Goal: Information Seeking & Learning: Understand process/instructions

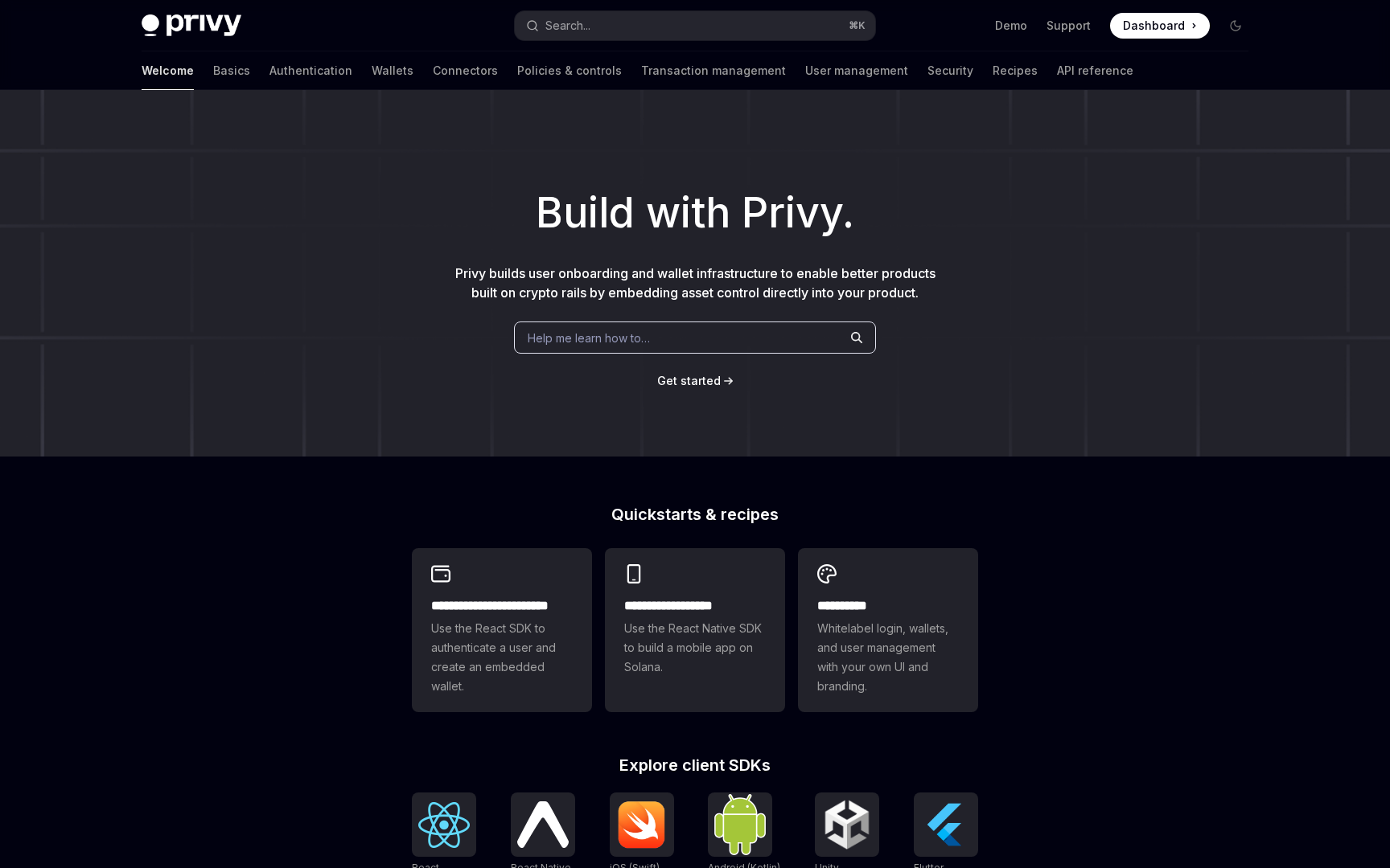
click at [449, 193] on h1 "Build with Privy." at bounding box center [695, 213] width 1338 height 63
click at [521, 70] on link "Policies & controls" at bounding box center [569, 71] width 104 height 39
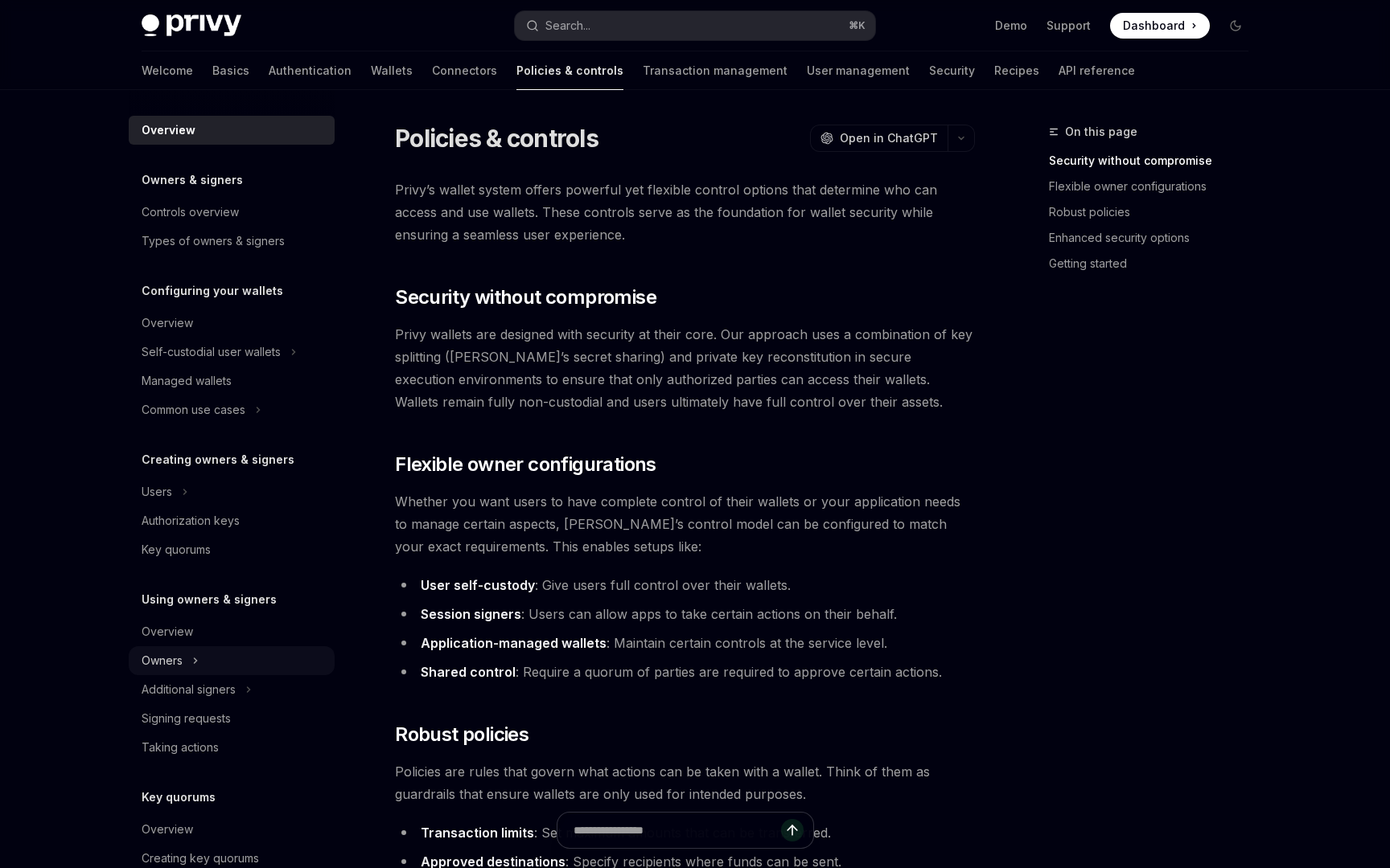
scroll to position [264, 0]
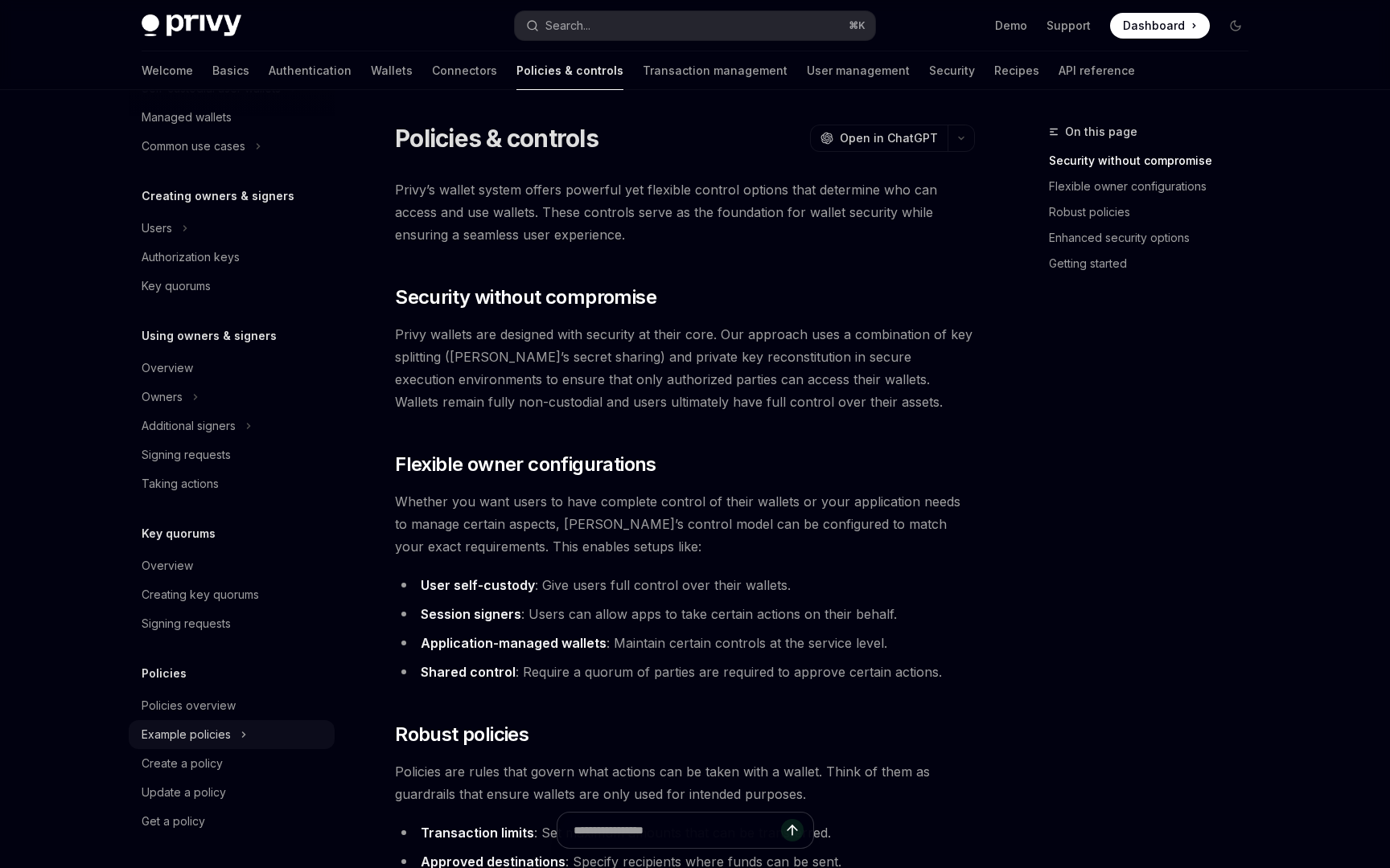
click at [180, 736] on div "Example policies" at bounding box center [186, 735] width 89 height 19
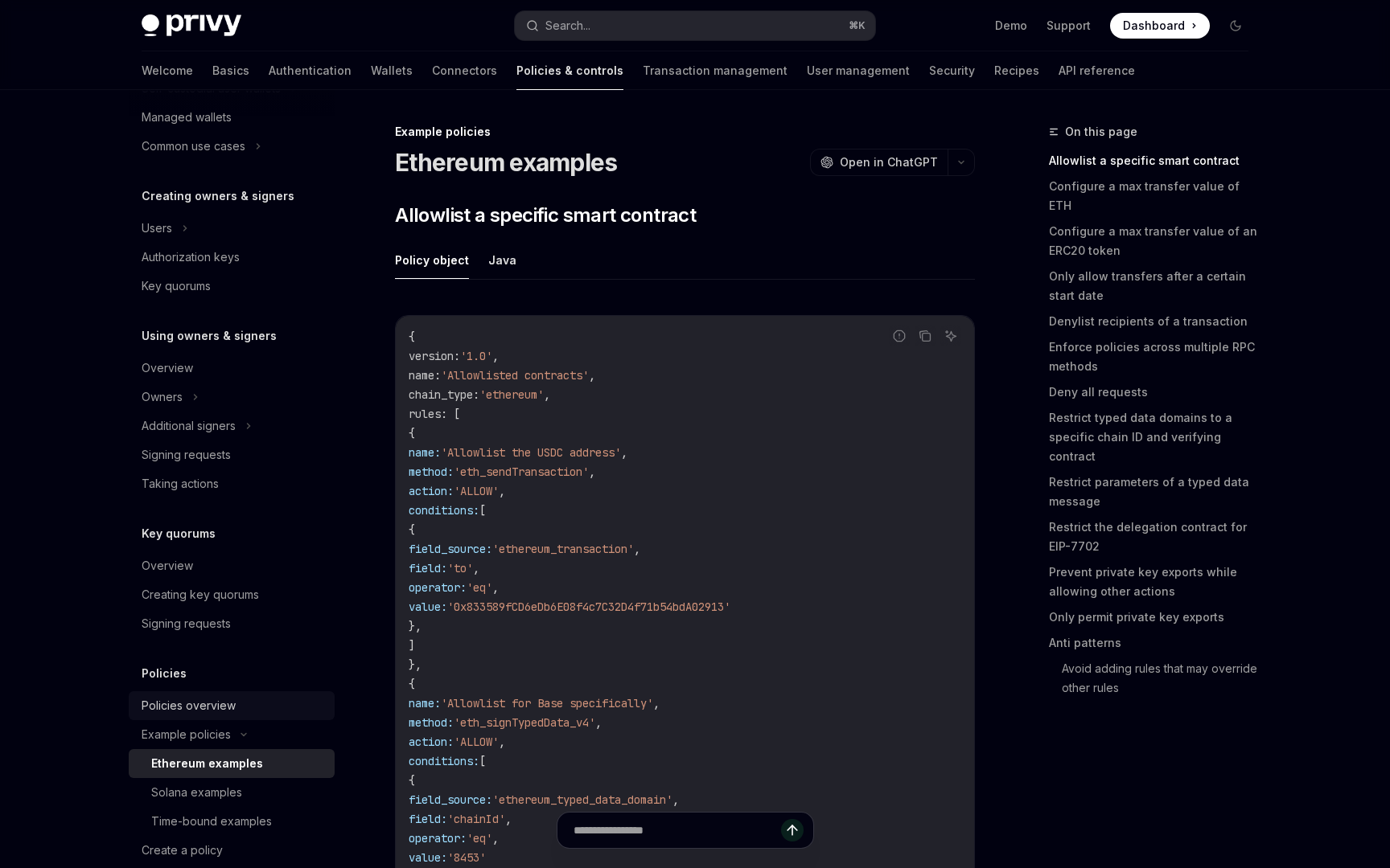
click at [231, 702] on div "Policies overview" at bounding box center [188, 706] width 94 height 19
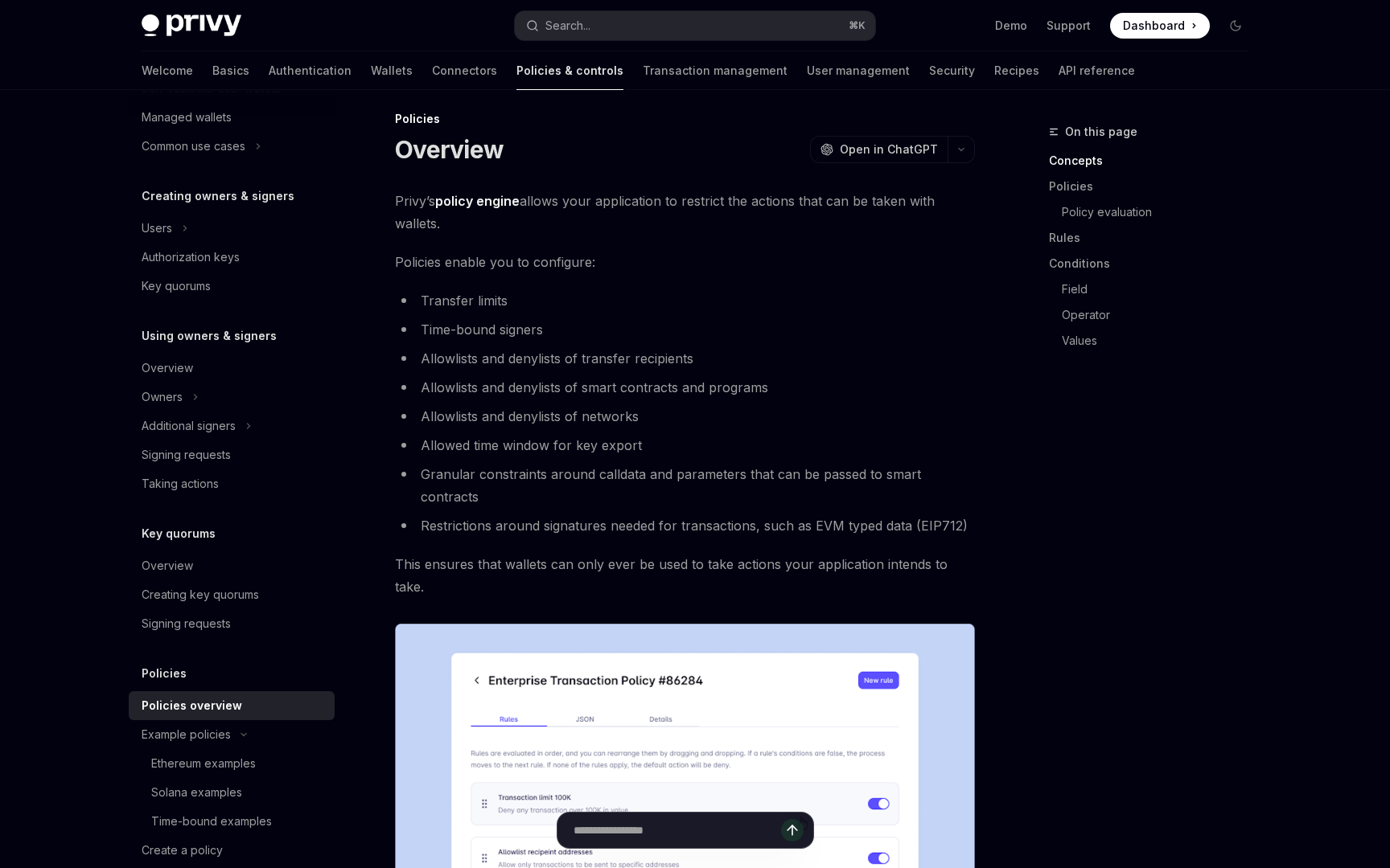
scroll to position [18, 0]
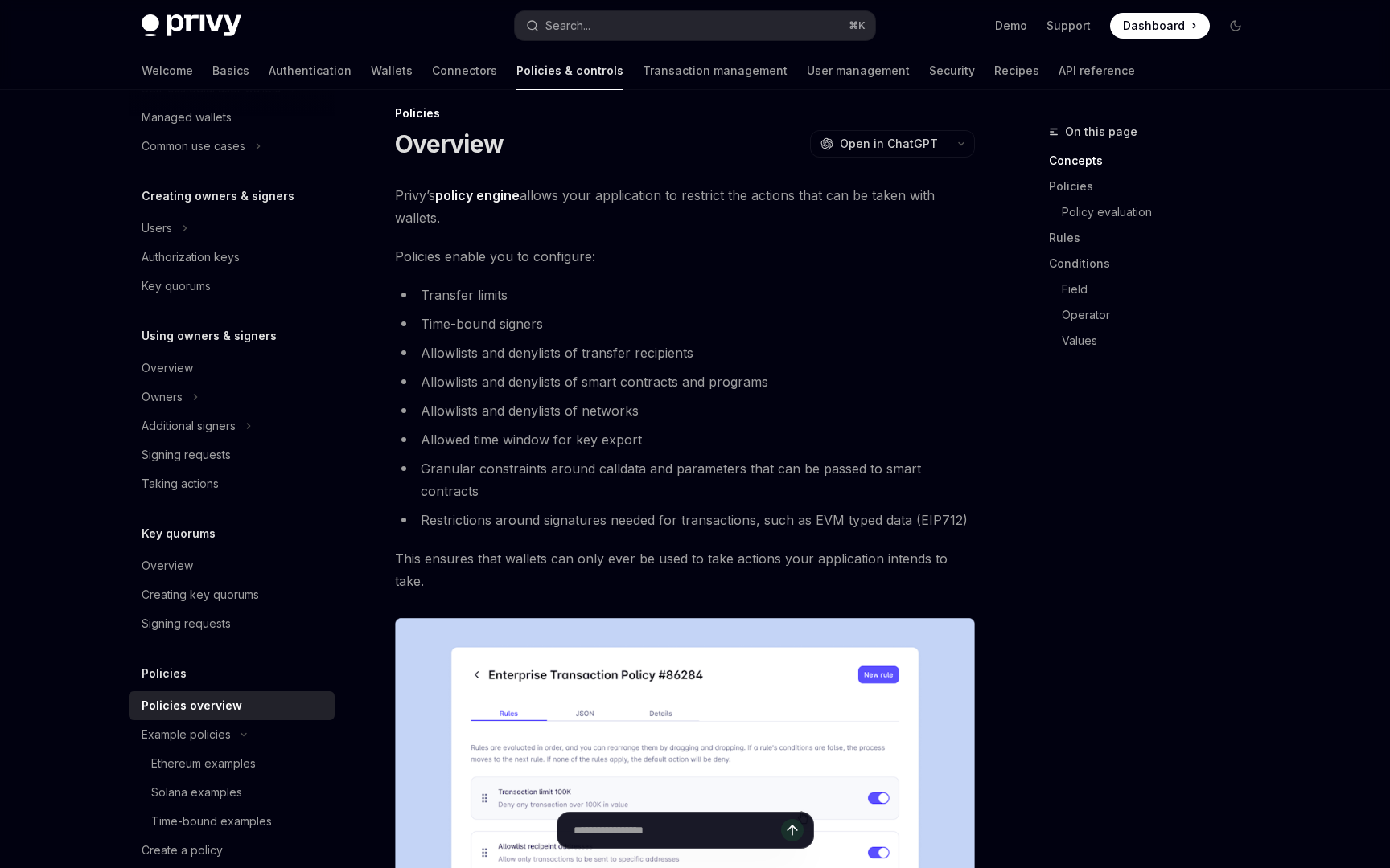
click at [569, 358] on li "Allowlists and denylists of transfer recipients" at bounding box center [684, 353] width 580 height 23
click at [280, 765] on div "Ethereum examples" at bounding box center [238, 764] width 174 height 19
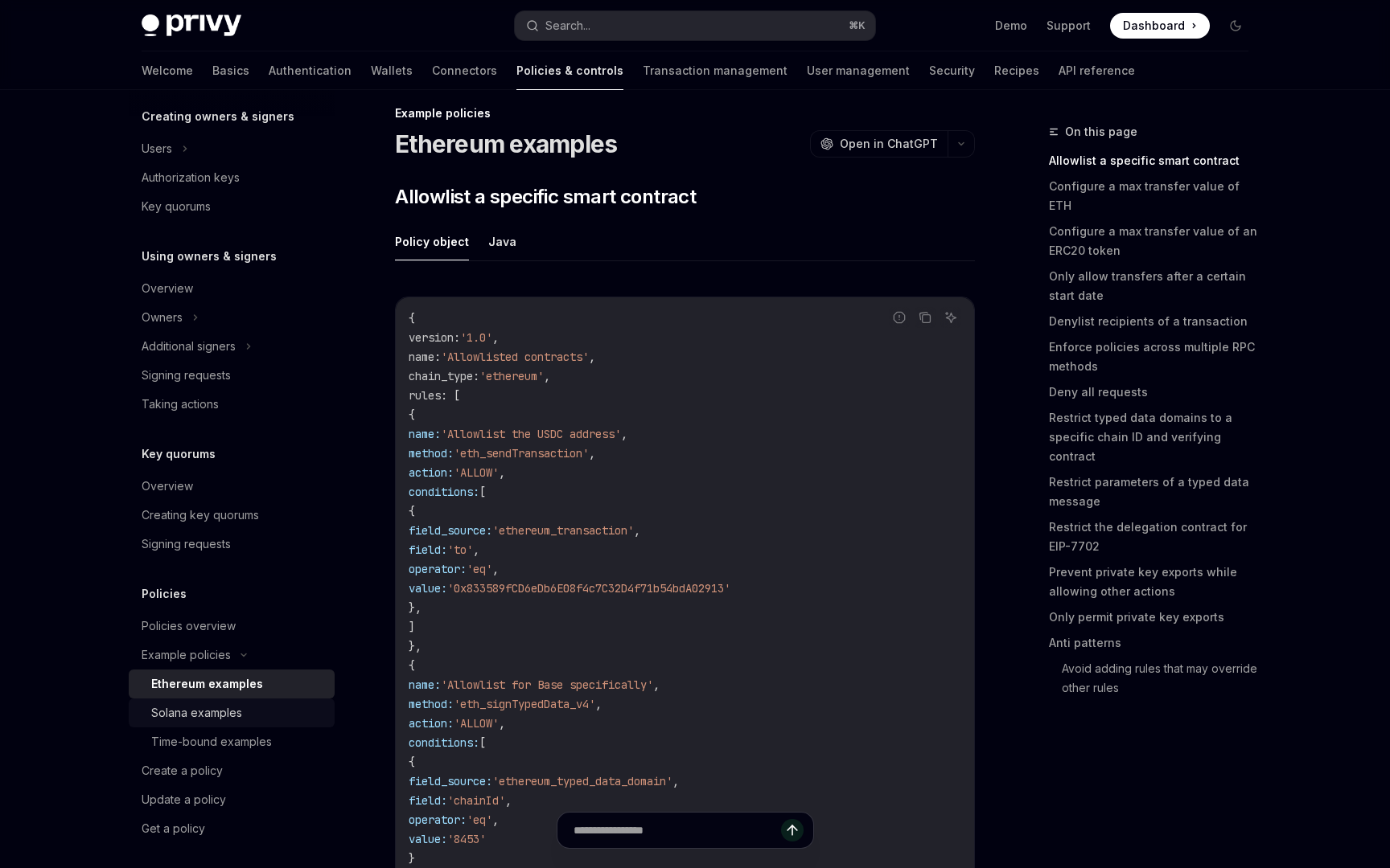
scroll to position [346, 0]
click at [254, 731] on div "Time-bound examples" at bounding box center [211, 739] width 121 height 19
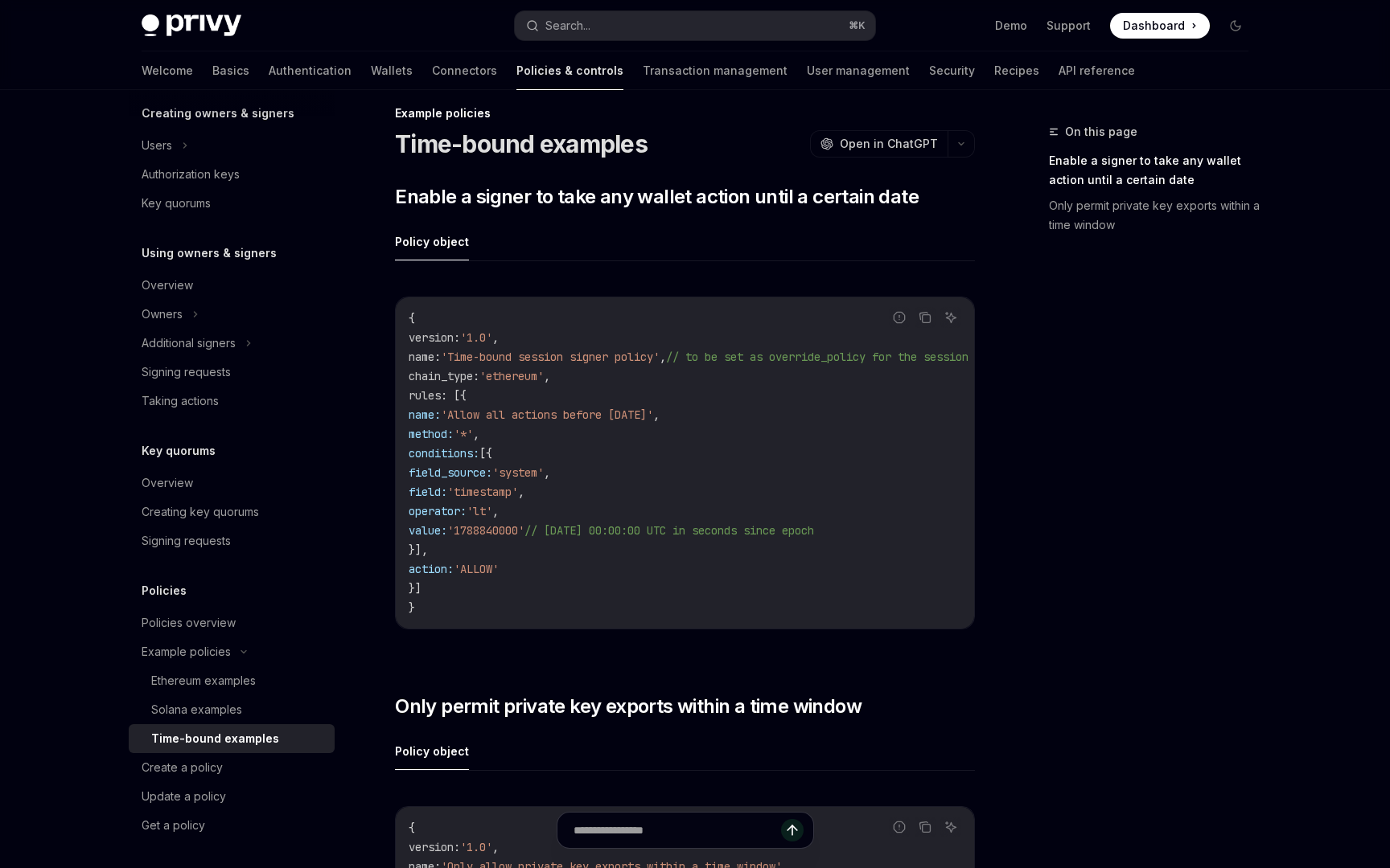
click at [1059, 479] on div "On this page Enable a signer to take any wallet action until a certain date Onl…" at bounding box center [1138, 494] width 245 height 746
click at [1165, 203] on link "Only permit private key exports within a time window" at bounding box center [1155, 215] width 212 height 45
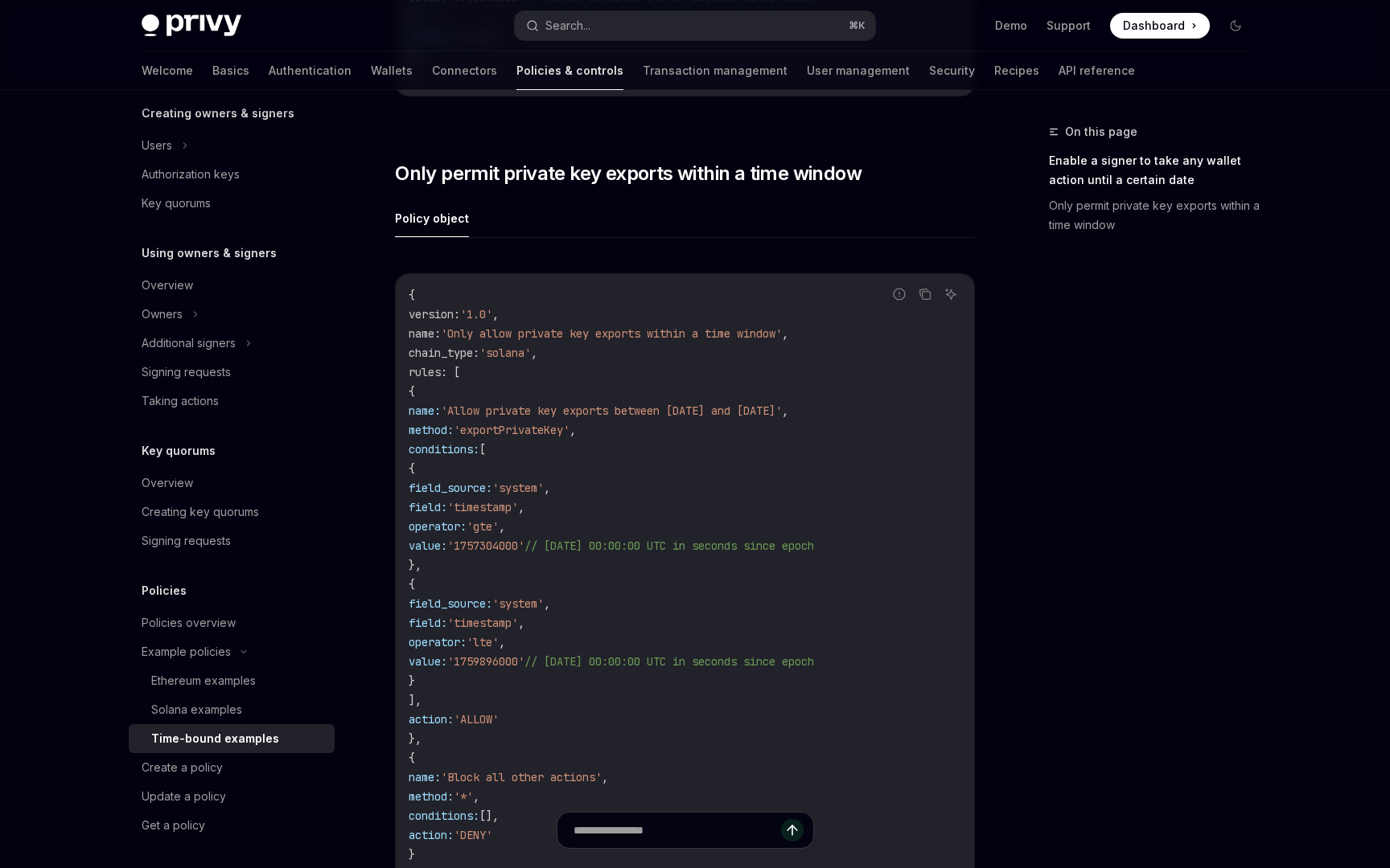
click at [1128, 169] on link "Enable a signer to take any wallet action until a certain date" at bounding box center [1155, 170] width 212 height 45
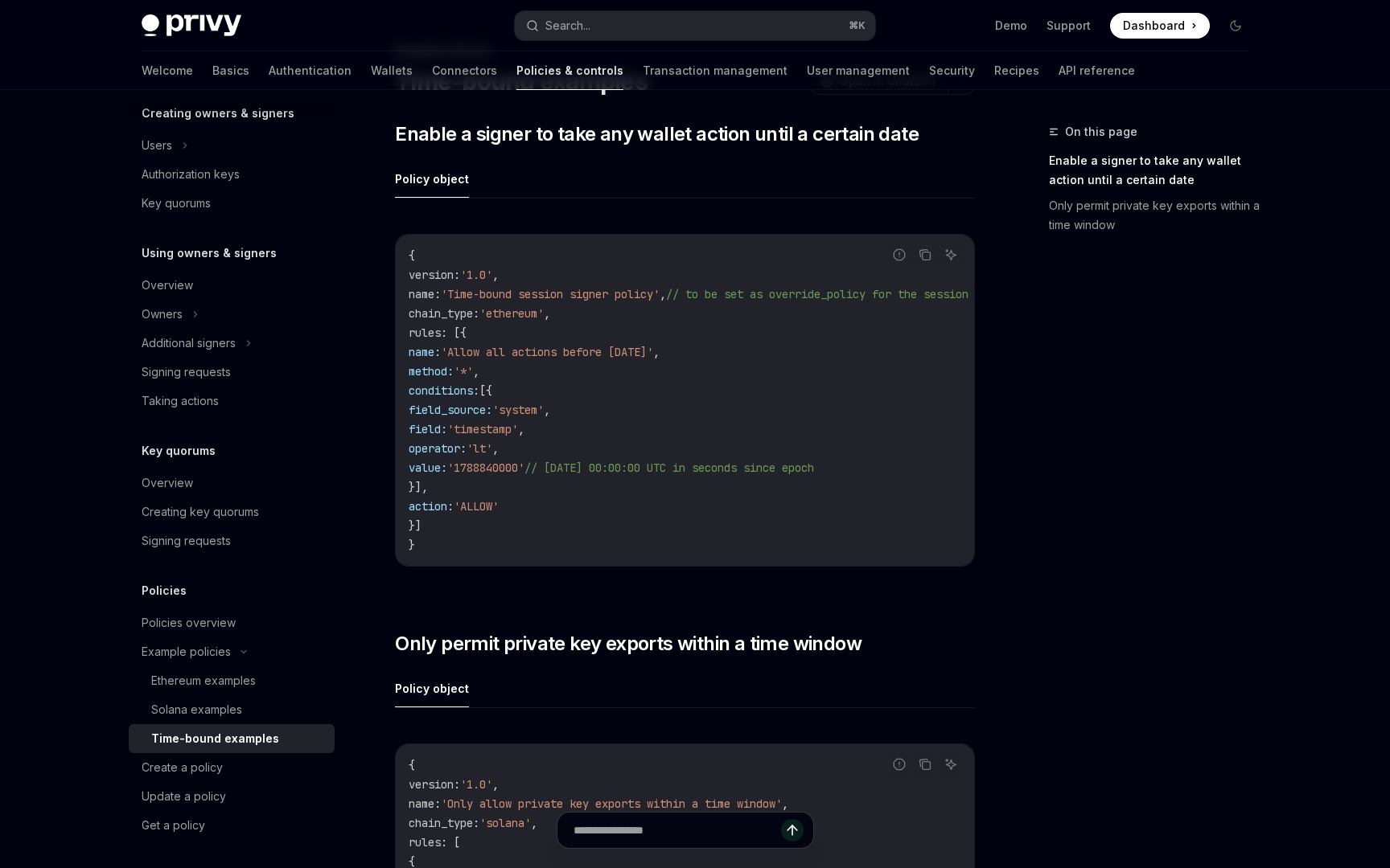
scroll to position [81, 0]
click at [1112, 521] on div "On this page Enable a signer to take any wallet action until a certain date Onl…" at bounding box center [1138, 494] width 245 height 746
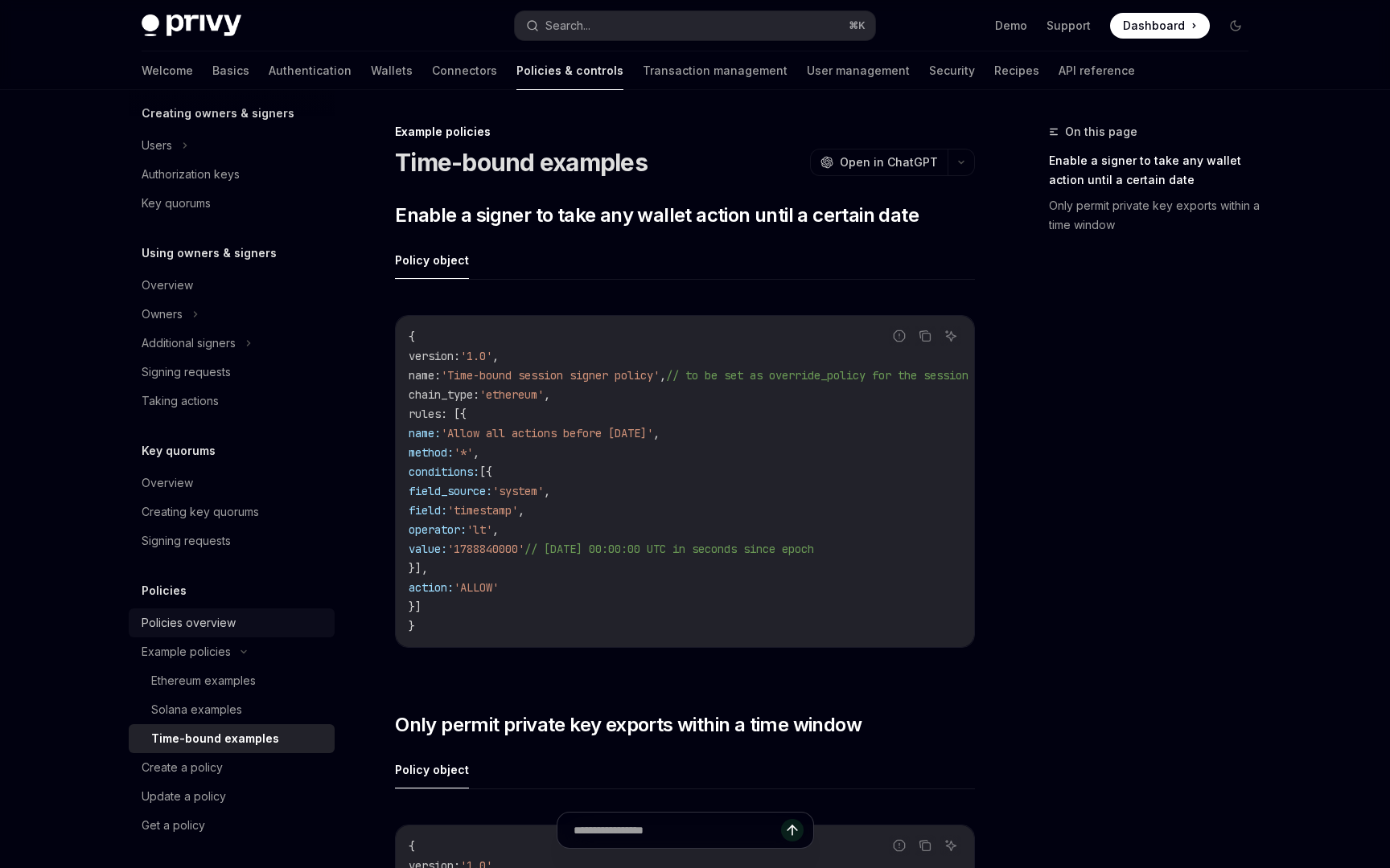
click at [242, 618] on div "Policies overview" at bounding box center [232, 623] width 183 height 19
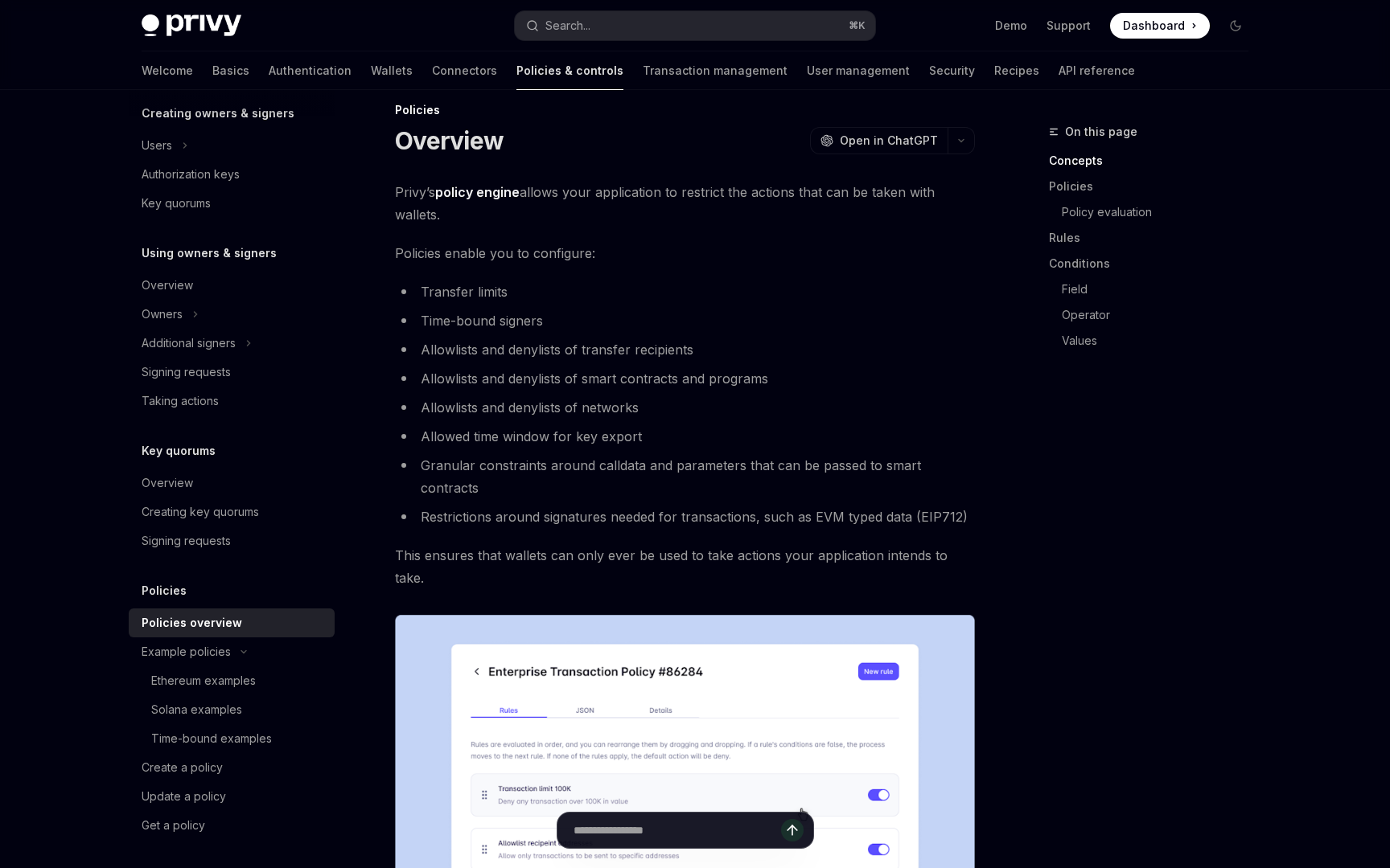
scroll to position [30, 0]
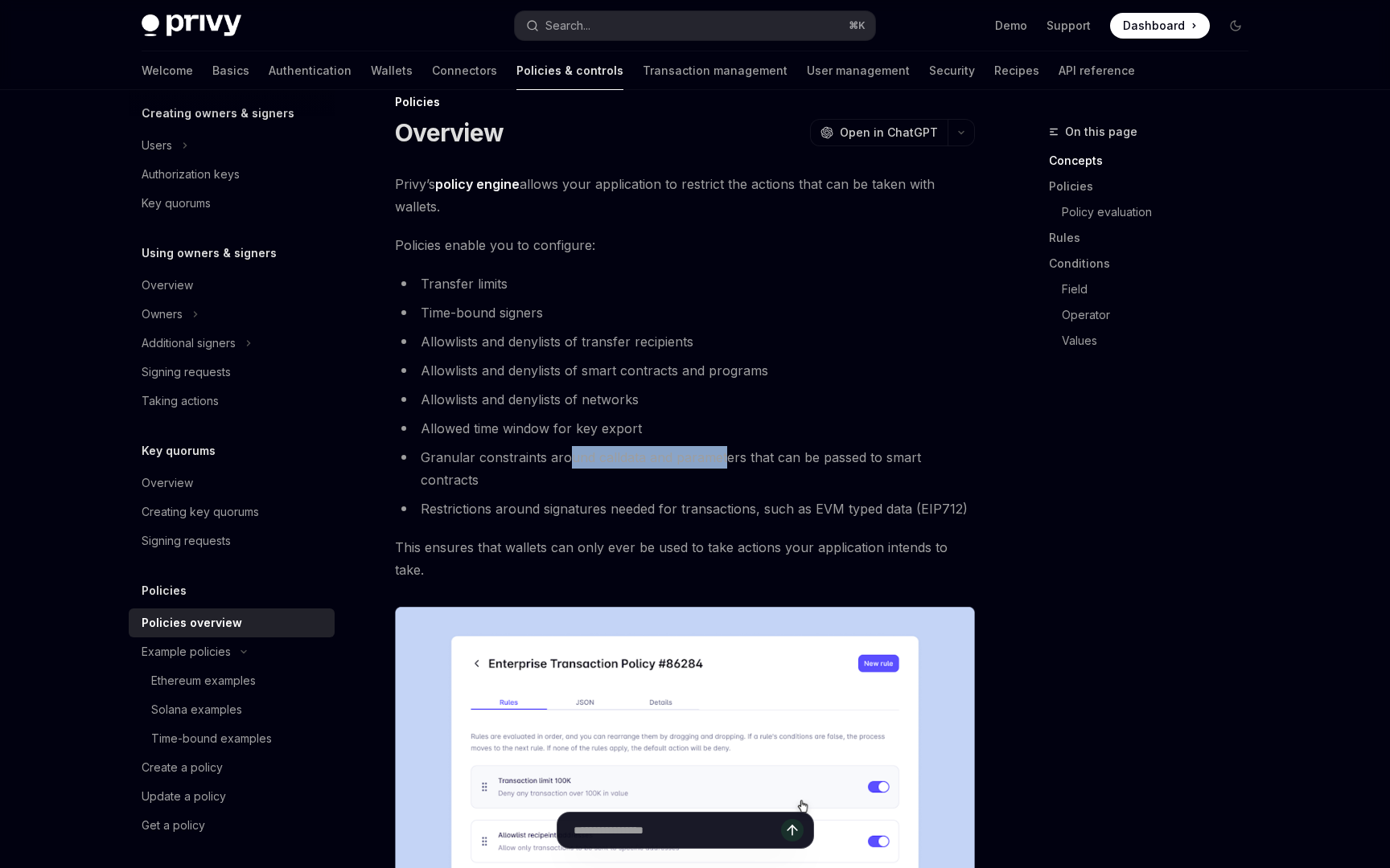
drag, startPoint x: 567, startPoint y: 453, endPoint x: 720, endPoint y: 464, distance: 153.4
click at [720, 464] on li "Granular constraints around calldata and parameters that can be passed to smart…" at bounding box center [684, 468] width 580 height 45
click at [189, 741] on div "Time-bound examples" at bounding box center [211, 739] width 121 height 19
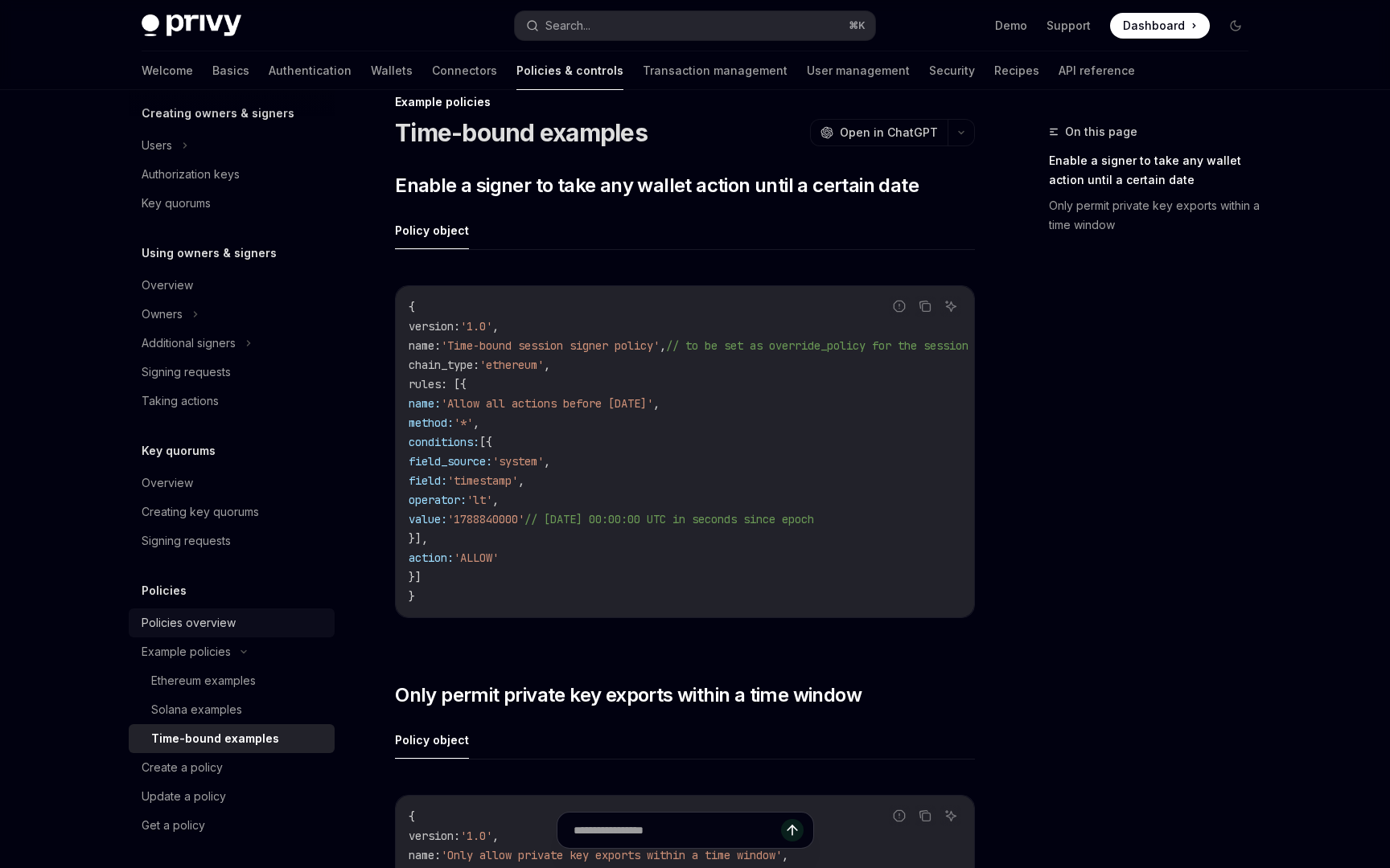
click at [220, 620] on div "Policies overview" at bounding box center [188, 623] width 94 height 19
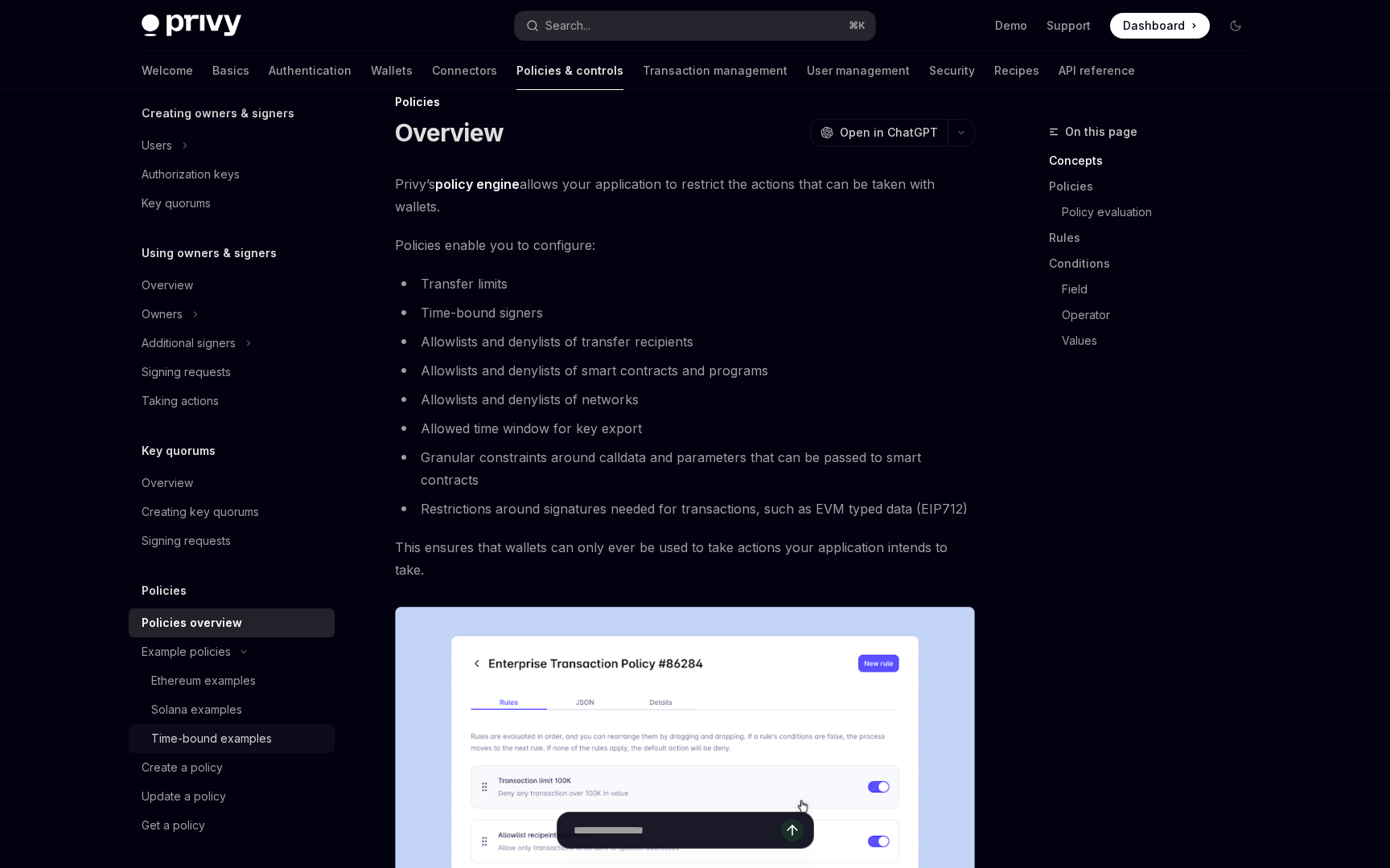
click at [209, 736] on div "Time-bound examples" at bounding box center [211, 739] width 121 height 19
type textarea "*"
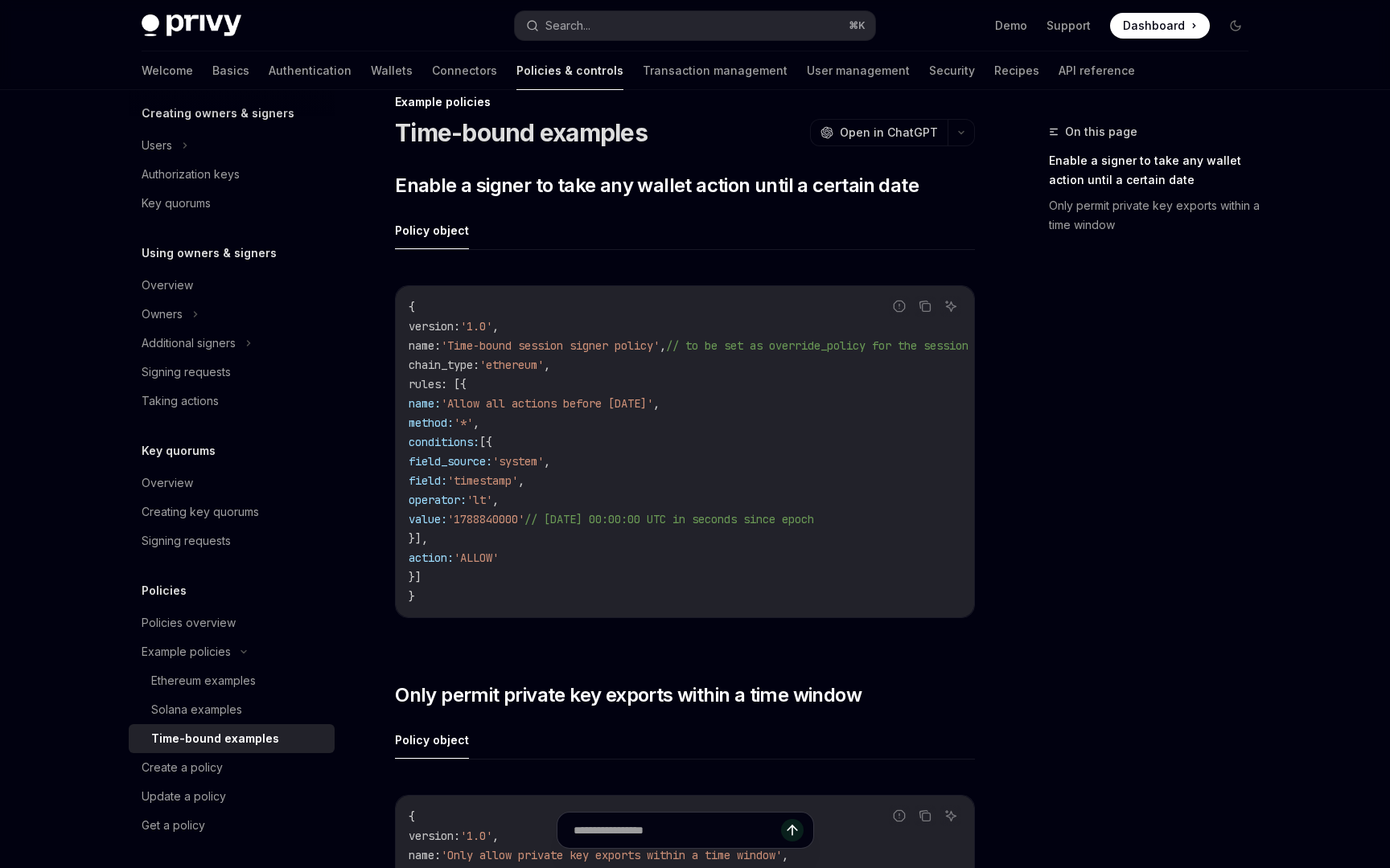
click at [506, 668] on div "​ Enable a signer to take any wallet action until a certain date Policy object …" at bounding box center [684, 817] width 580 height 1290
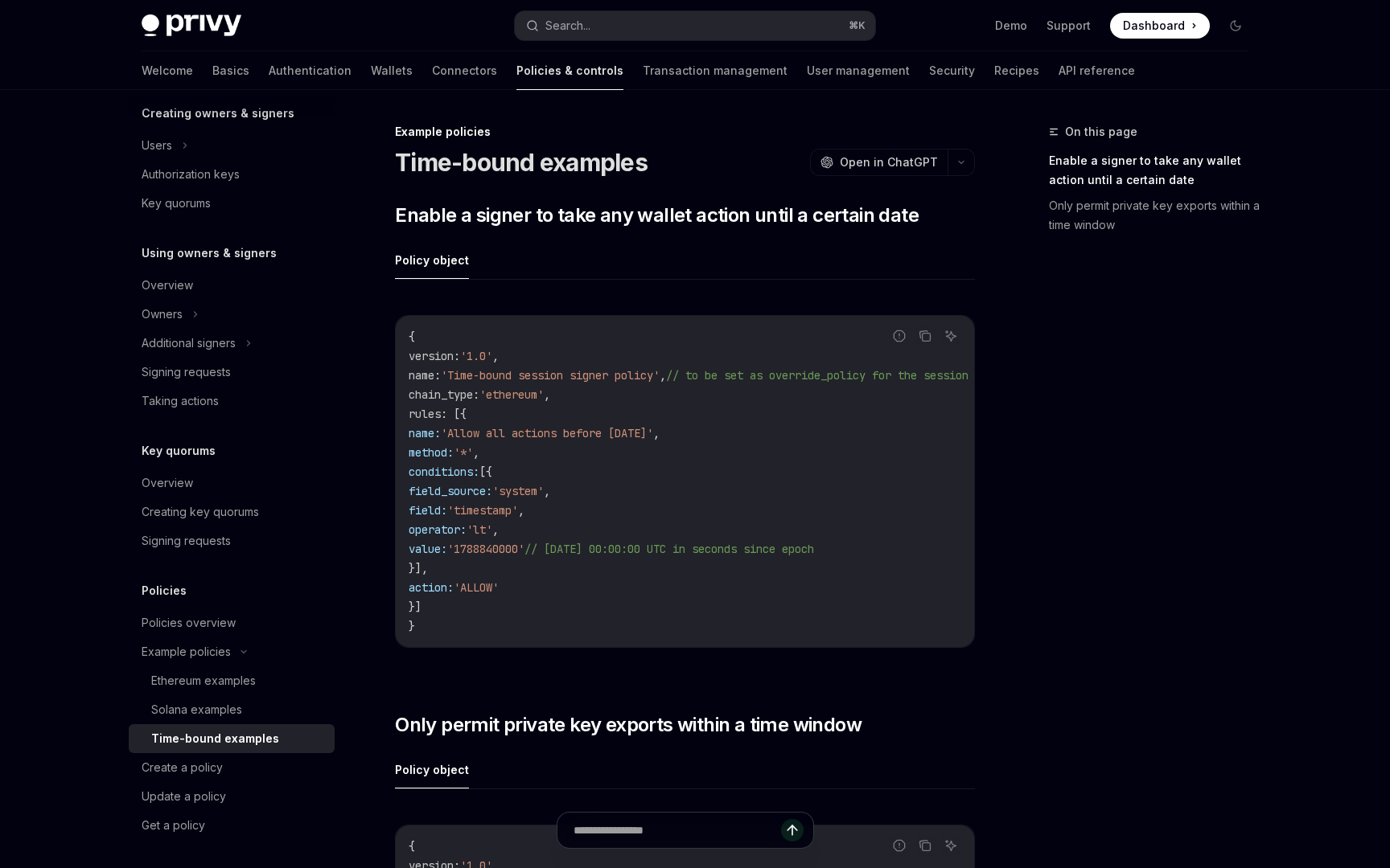
click at [499, 659] on div "Report incorrect code Copy Ask AI { version : '1.0' , name : 'Time-bound sessio…" at bounding box center [684, 486] width 580 height 374
click at [206, 627] on div "Policies overview" at bounding box center [188, 623] width 94 height 19
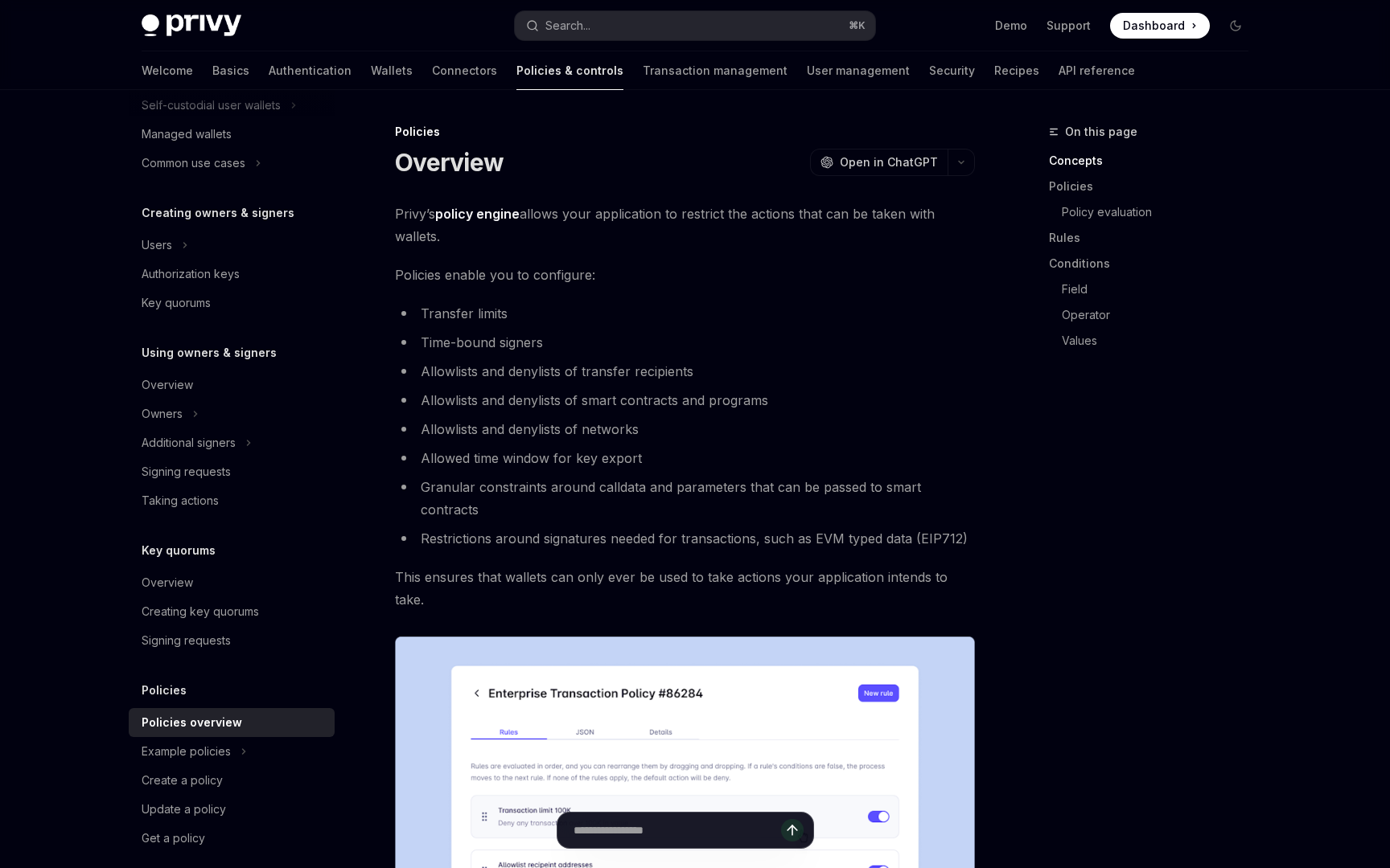
click at [792, 528] on li "Restrictions around signatures needed for transactions, such as EVM typed data …" at bounding box center [684, 539] width 580 height 23
click at [931, 400] on li "Allowlists and denylists of smart contracts and programs" at bounding box center [684, 401] width 580 height 23
click at [796, 528] on li "Restrictions around signatures needed for transactions, such as EVM typed data …" at bounding box center [684, 539] width 580 height 23
click at [786, 408] on li "Allowlists and denylists of smart contracts and programs" at bounding box center [684, 401] width 580 height 23
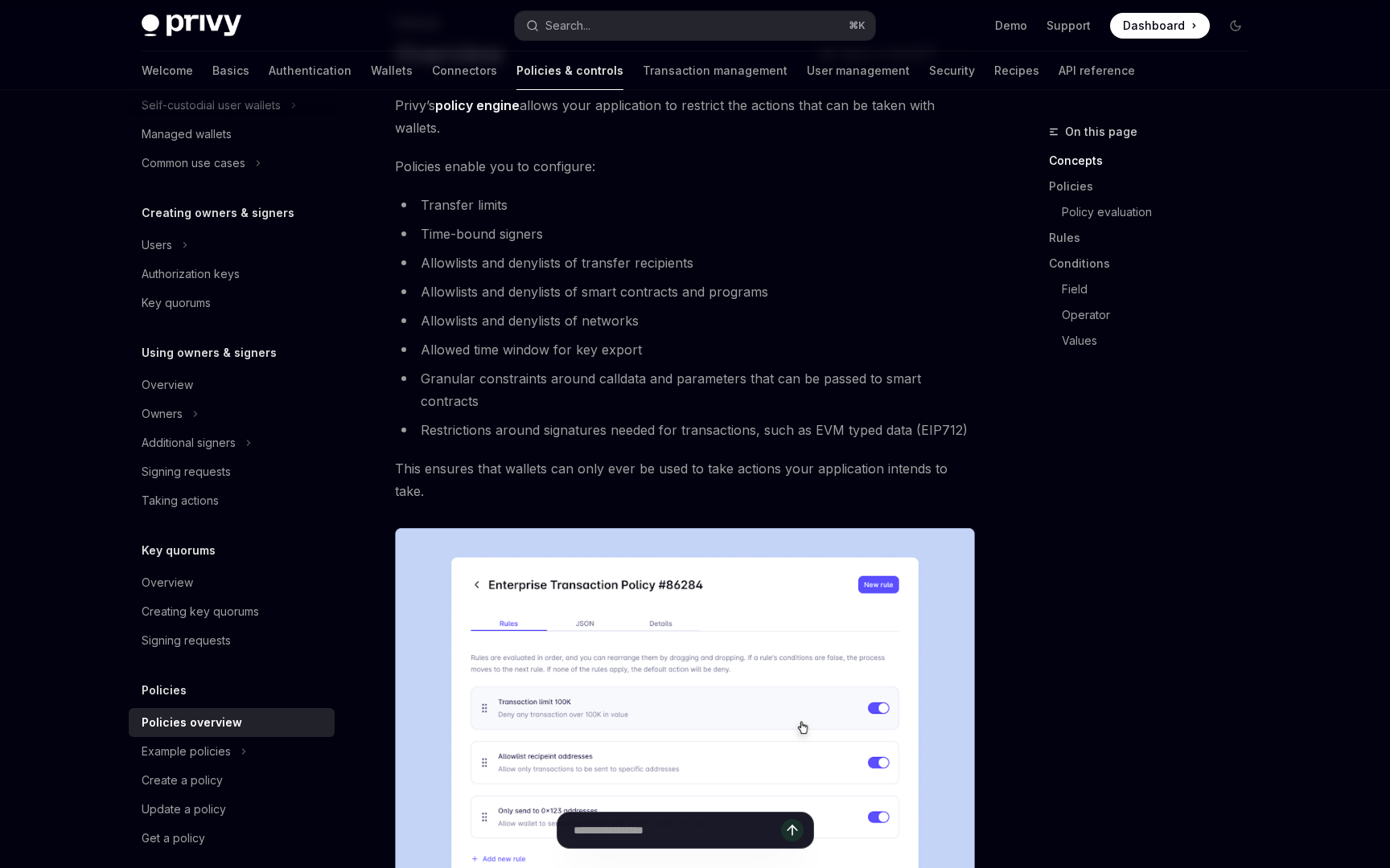
scroll to position [264, 0]
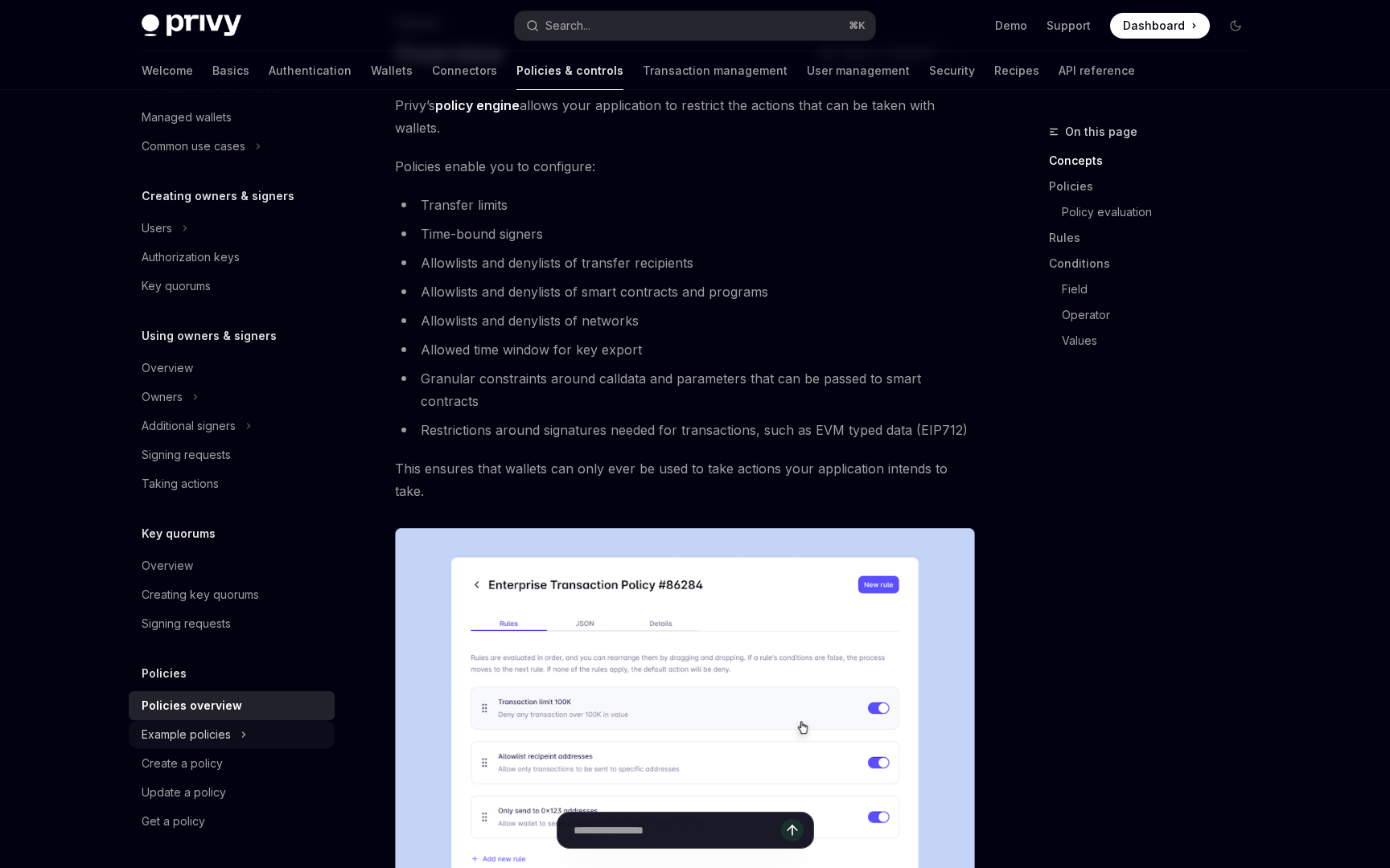
click at [218, 748] on div "Example policies" at bounding box center [232, 735] width 206 height 29
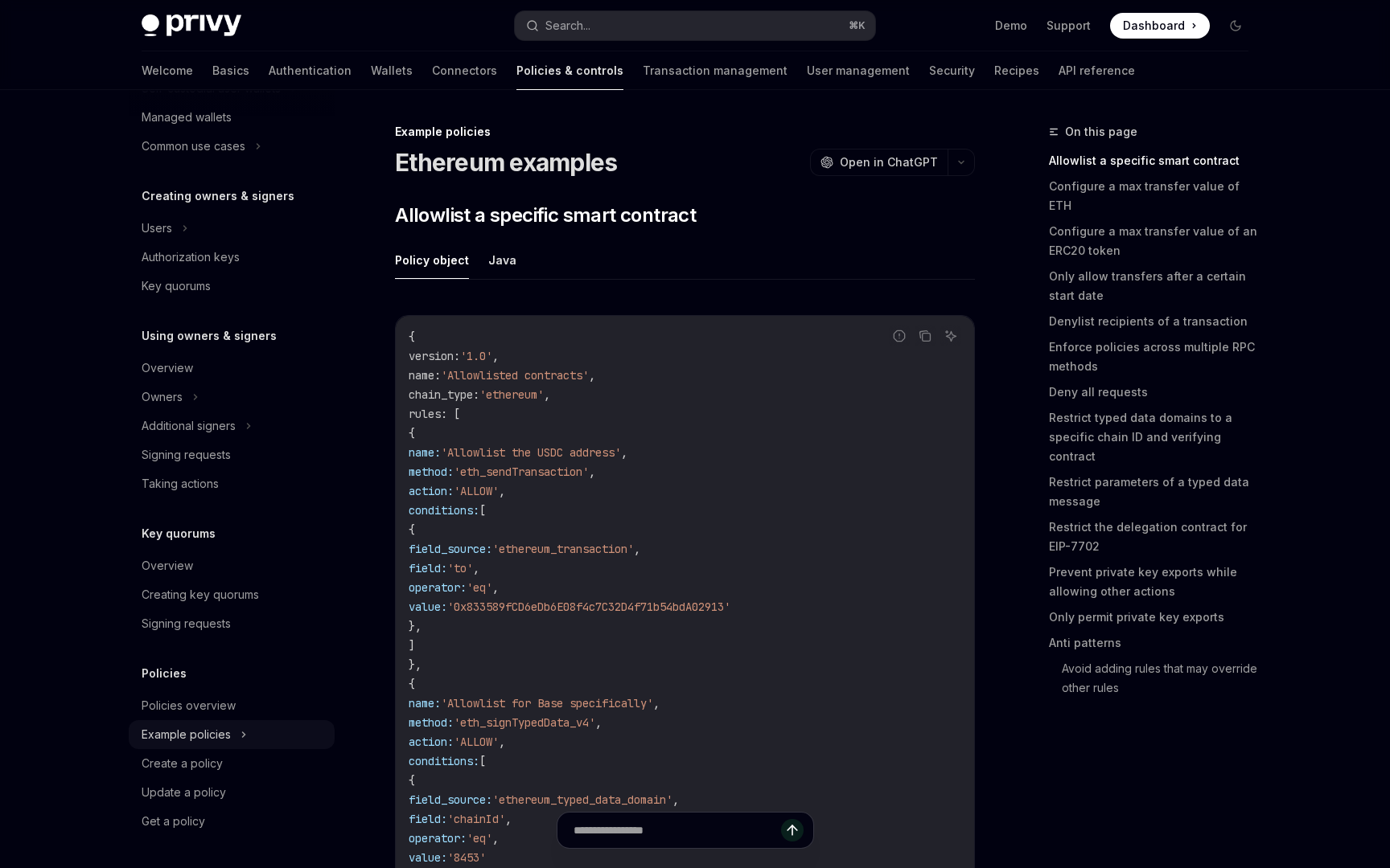
click at [218, 742] on div "Example policies" at bounding box center [186, 735] width 89 height 19
click at [217, 814] on div "Time-bound examples" at bounding box center [211, 822] width 121 height 19
type textarea "*"
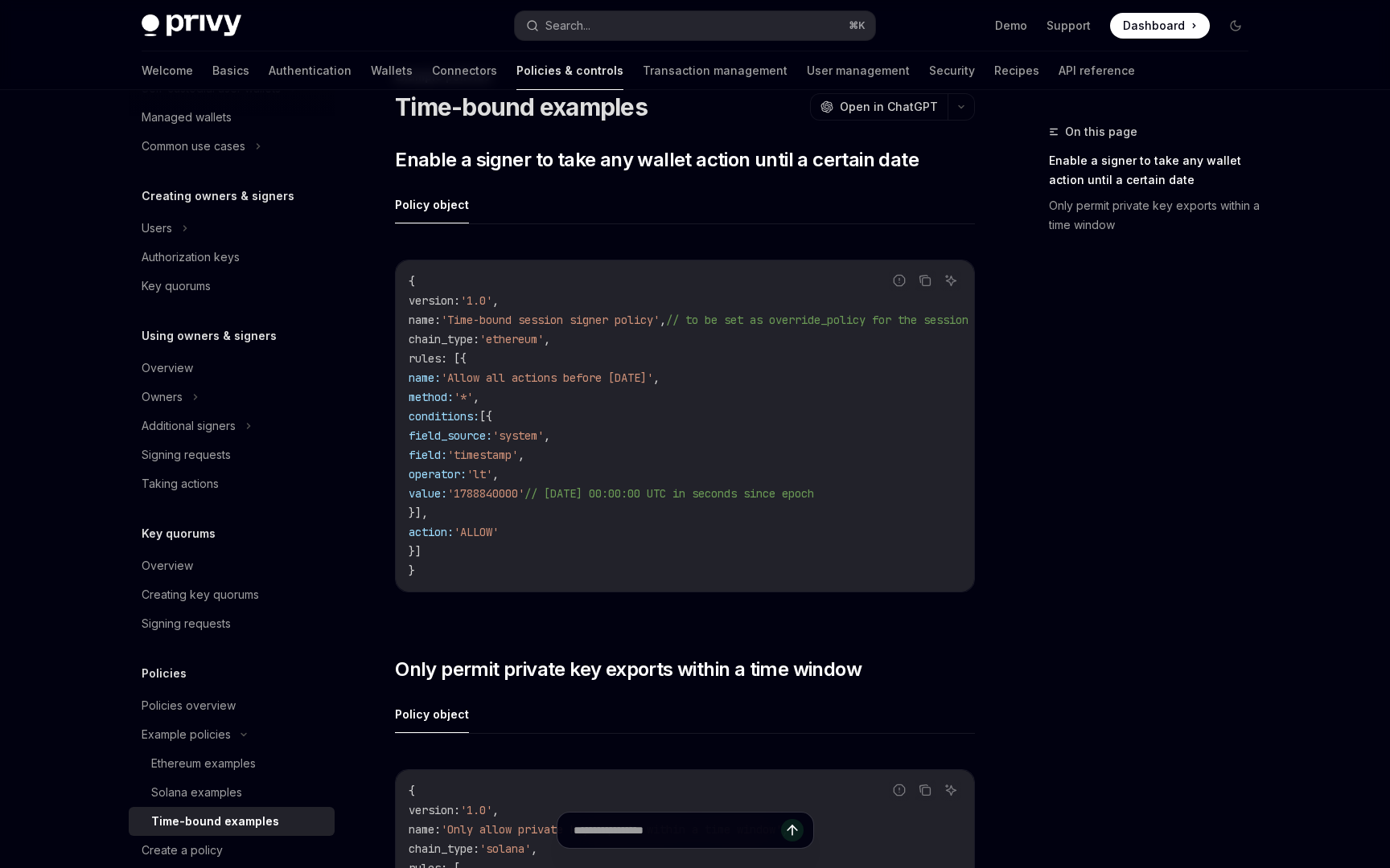
scroll to position [92, 0]
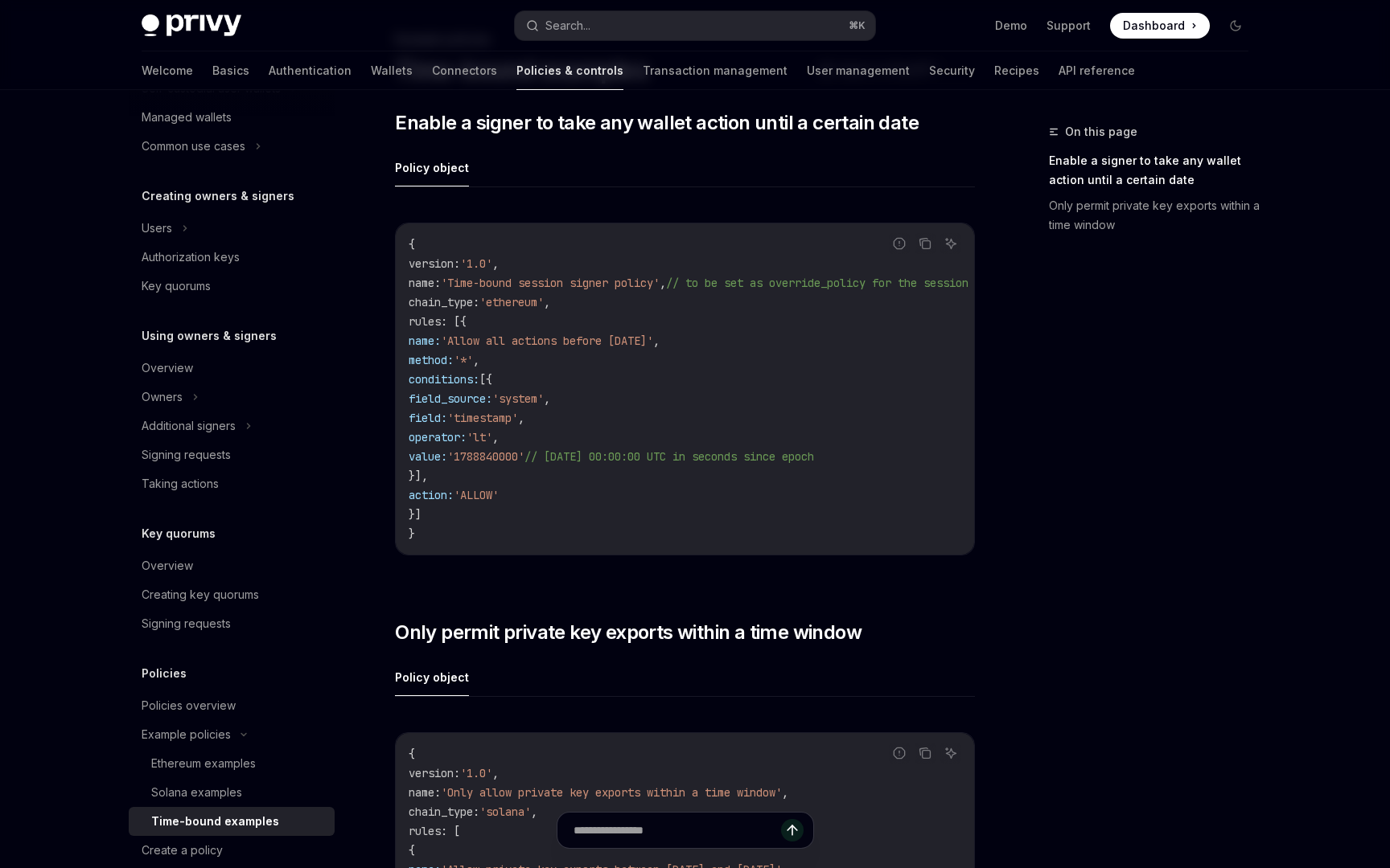
click at [604, 485] on code "{ version : '1.0' , name : 'Time-bound session signer policy' , // to be set as…" at bounding box center [731, 389] width 644 height 309
click at [437, 296] on span "chain_type" at bounding box center [440, 302] width 64 height 15
click at [491, 513] on code "{ version : '1.0' , name : 'Time-bound session signer policy' , // to be set as…" at bounding box center [731, 389] width 644 height 309
click at [548, 509] on code "{ version : '1.0' , name : 'Time-bound session signer policy' , // to be set as…" at bounding box center [731, 389] width 644 height 309
drag, startPoint x: 599, startPoint y: 481, endPoint x: 540, endPoint y: 456, distance: 64.1
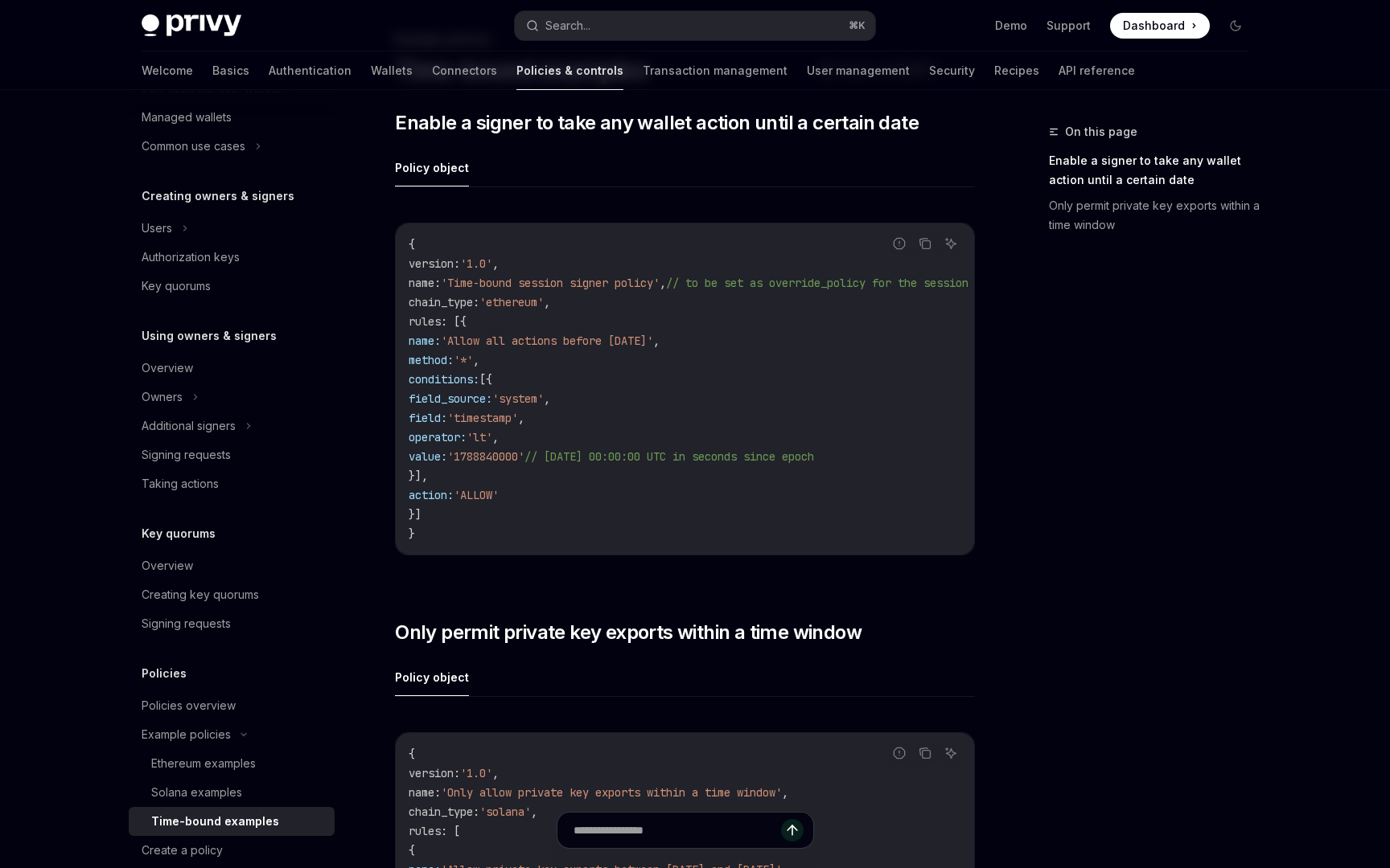
click at [540, 456] on code "{ version : '1.0' , name : 'Time-bound session signer policy' , // to be set as…" at bounding box center [731, 389] width 644 height 309
click at [524, 456] on span "'1788840000'" at bounding box center [486, 457] width 77 height 15
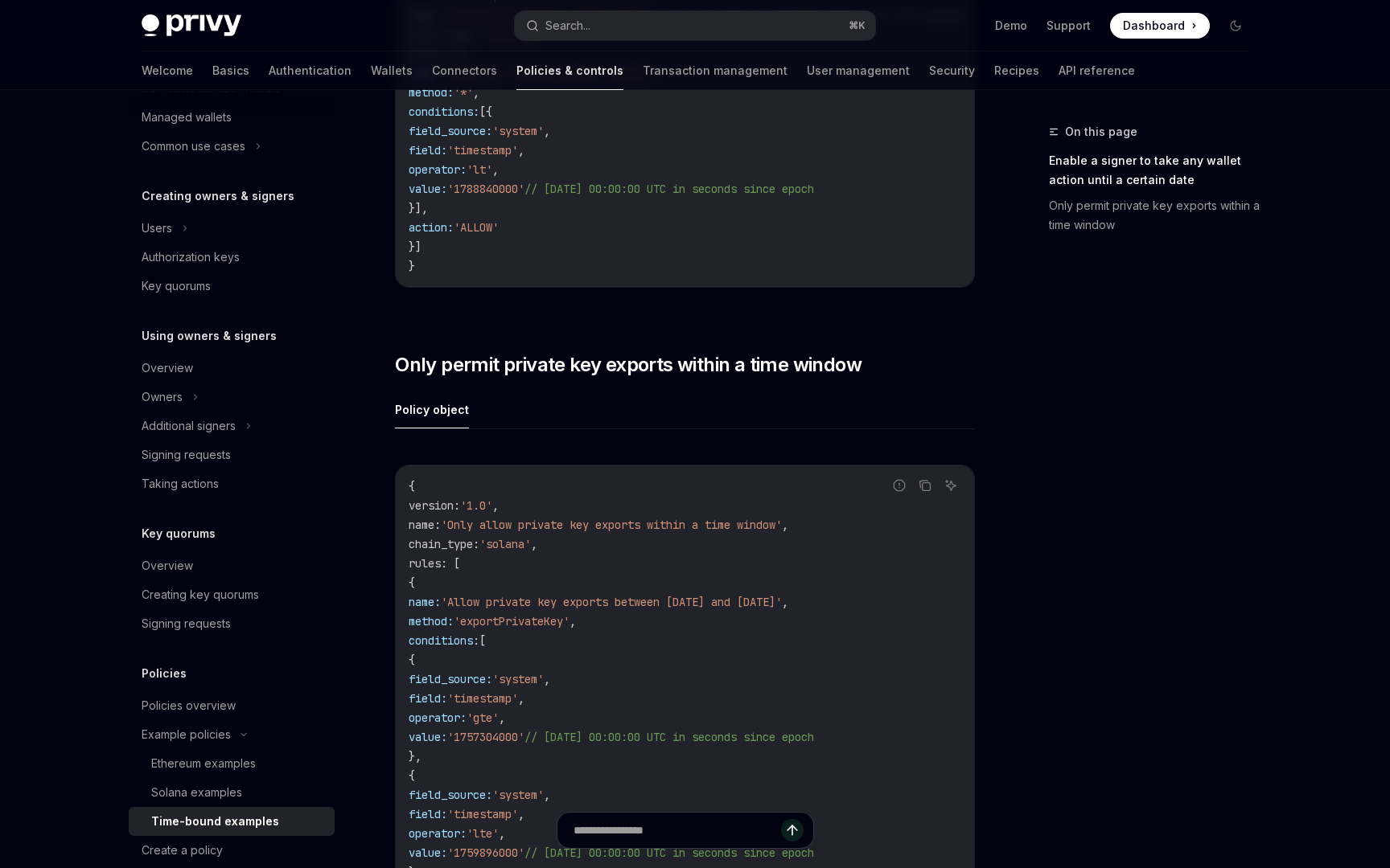
click at [532, 438] on div "Policy object Report incorrect code Copy Ask AI { version : '1.0' , name : 'Onl…" at bounding box center [684, 762] width 580 height 742
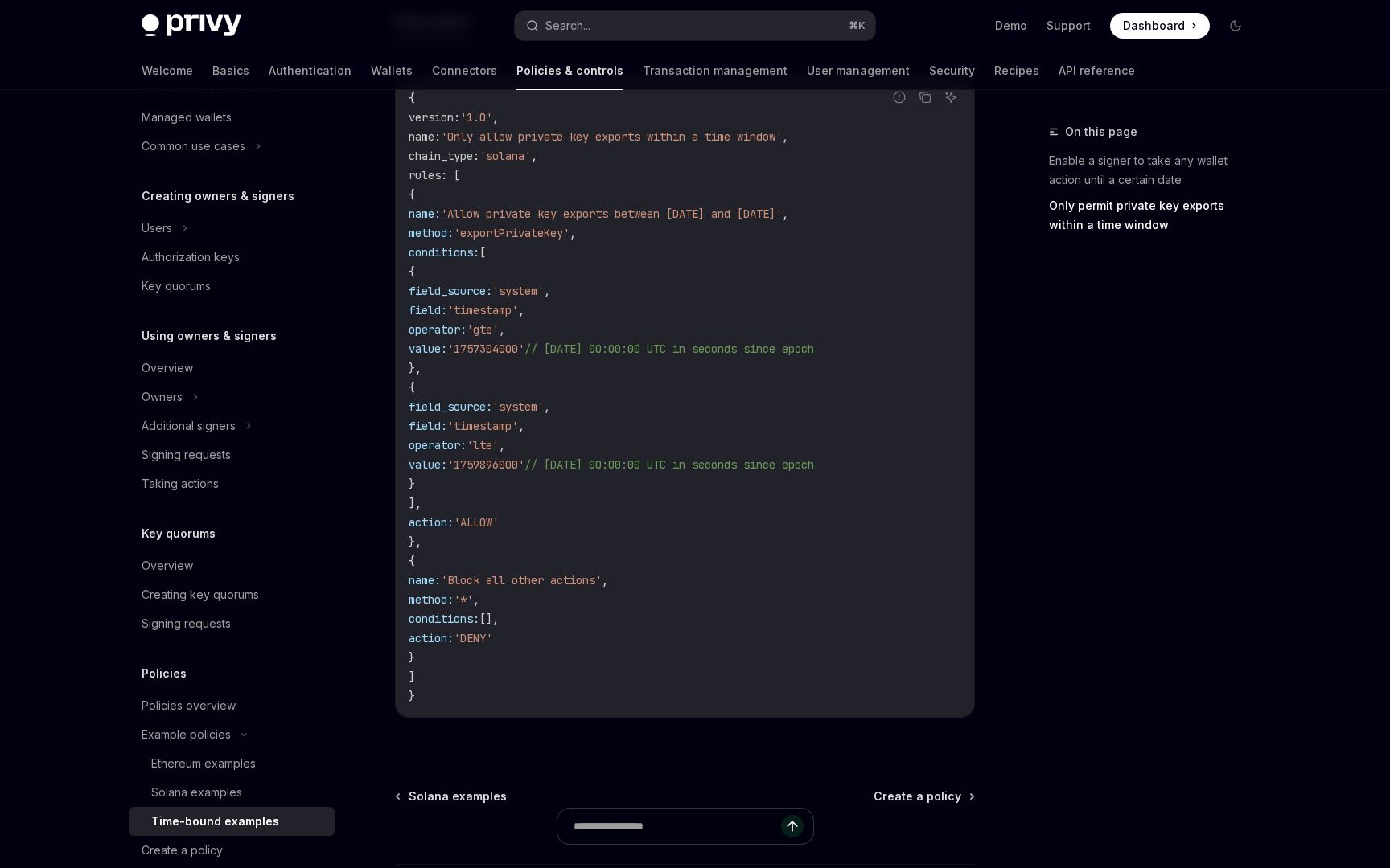
scroll to position [752, 0]
click at [766, 608] on code "{ version : '1.0' , name : 'Only allow private key exports within a time window…" at bounding box center [685, 393] width 552 height 617
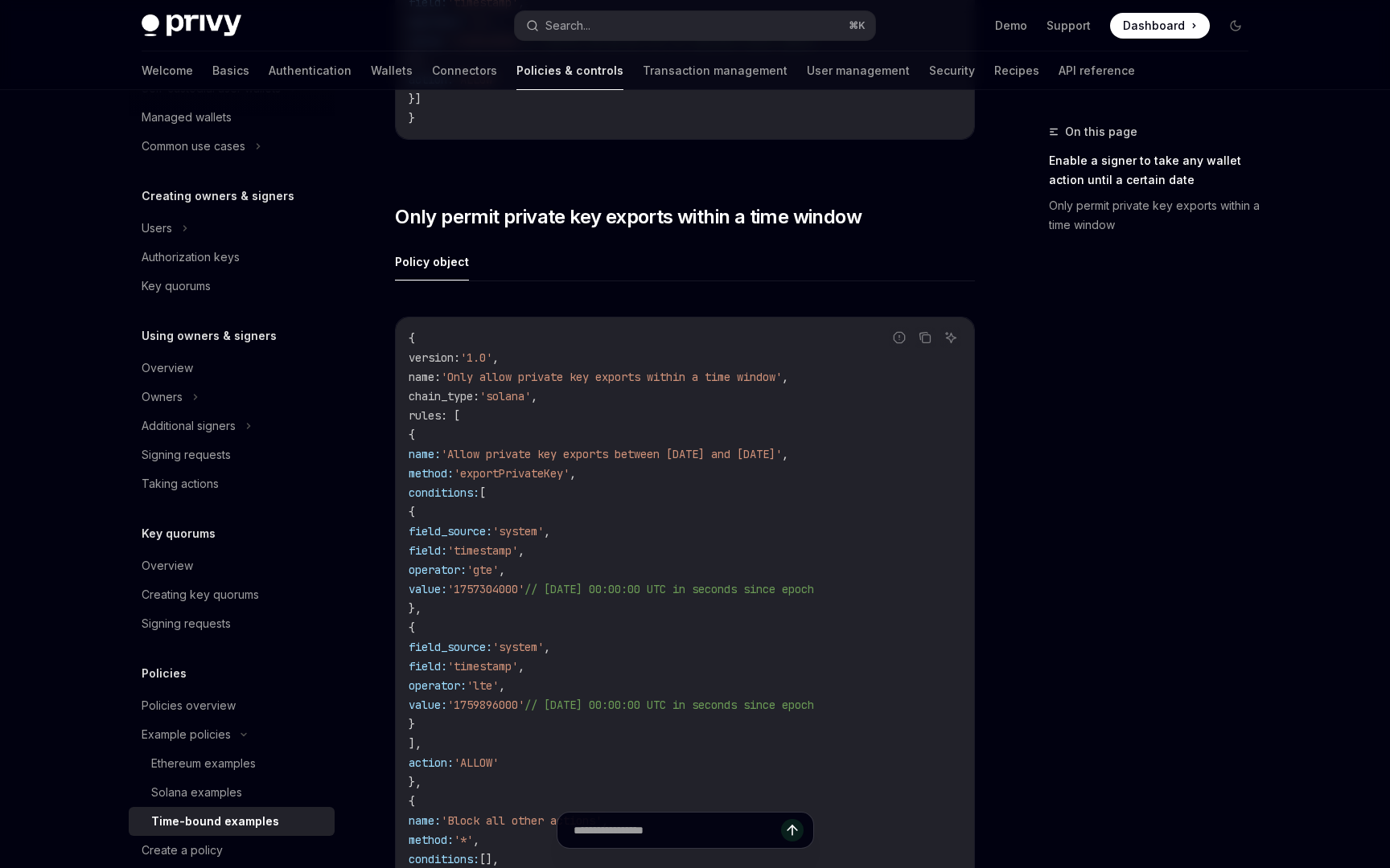
scroll to position [526, 0]
